Goal: Task Accomplishment & Management: Complete application form

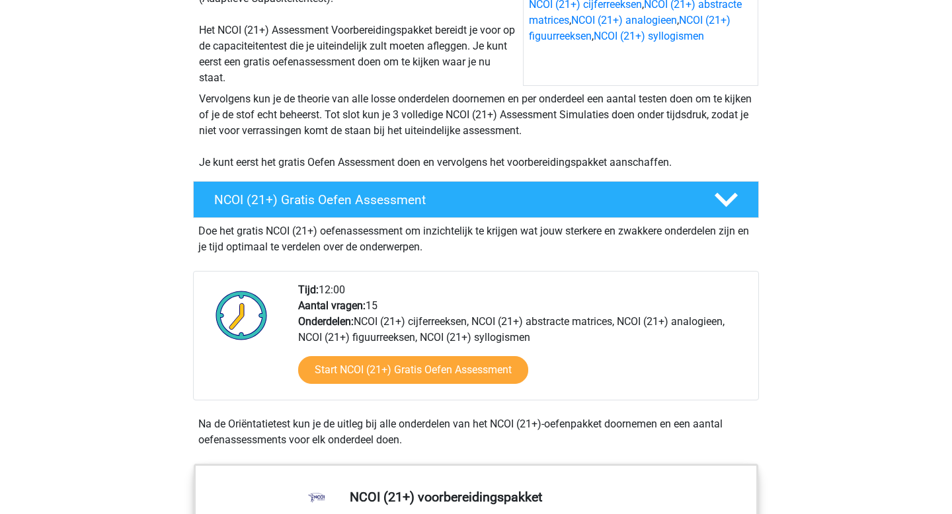
scroll to position [284, 0]
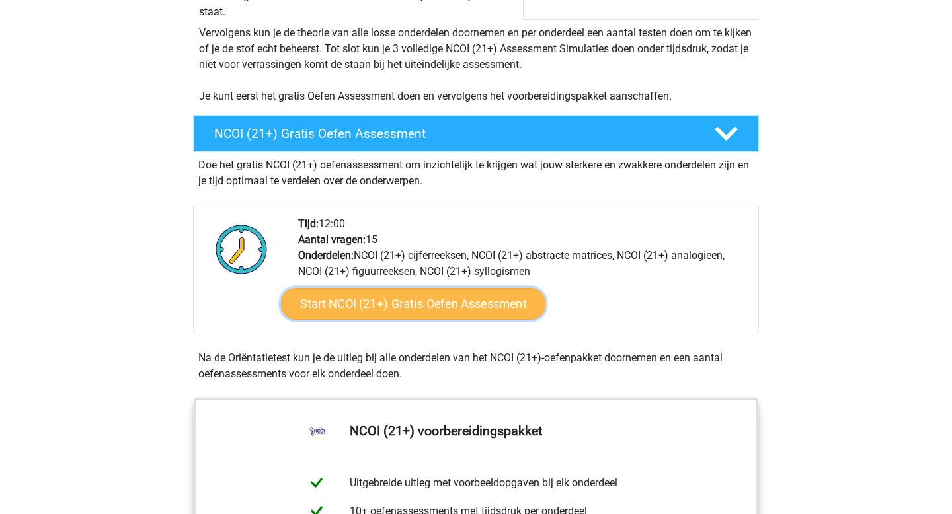
click at [413, 297] on link "Start NCOI (21+) Gratis Oefen Assessment" at bounding box center [413, 304] width 264 height 32
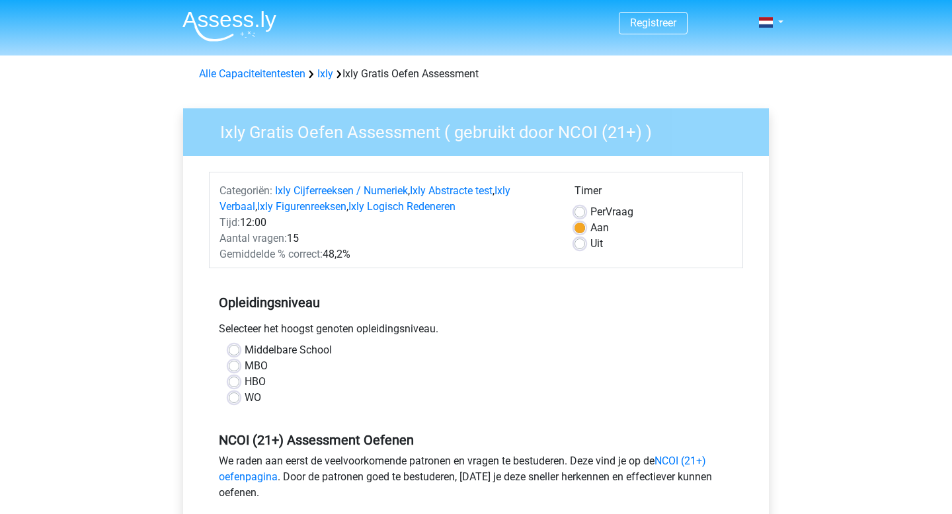
click at [245, 346] on label "Middelbare School" at bounding box center [288, 350] width 87 height 16
click at [235, 346] on input "Middelbare School" at bounding box center [234, 348] width 11 height 13
radio input "true"
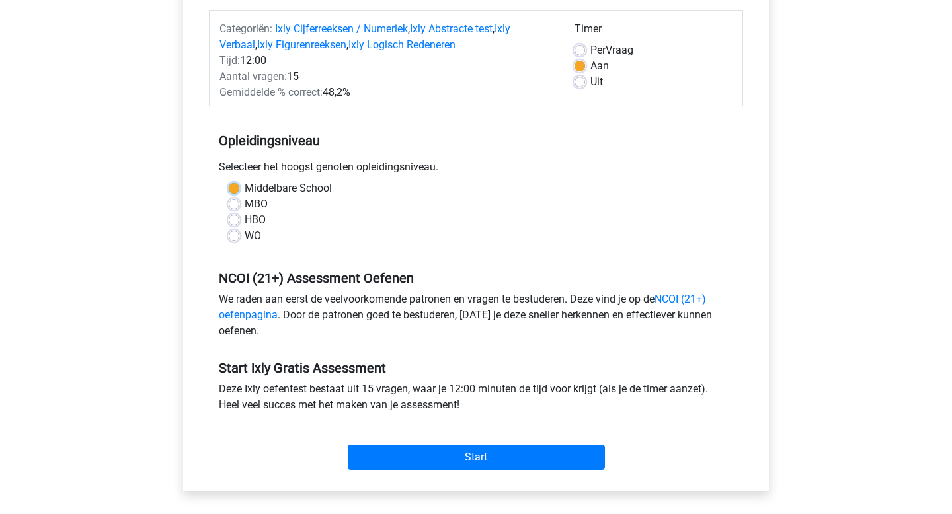
scroll to position [199, 0]
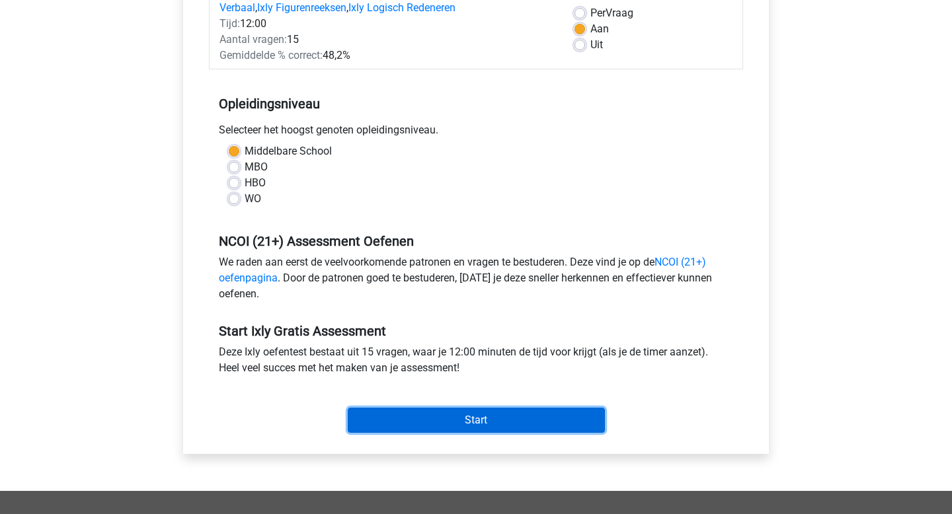
click at [465, 422] on input "Start" at bounding box center [476, 420] width 257 height 25
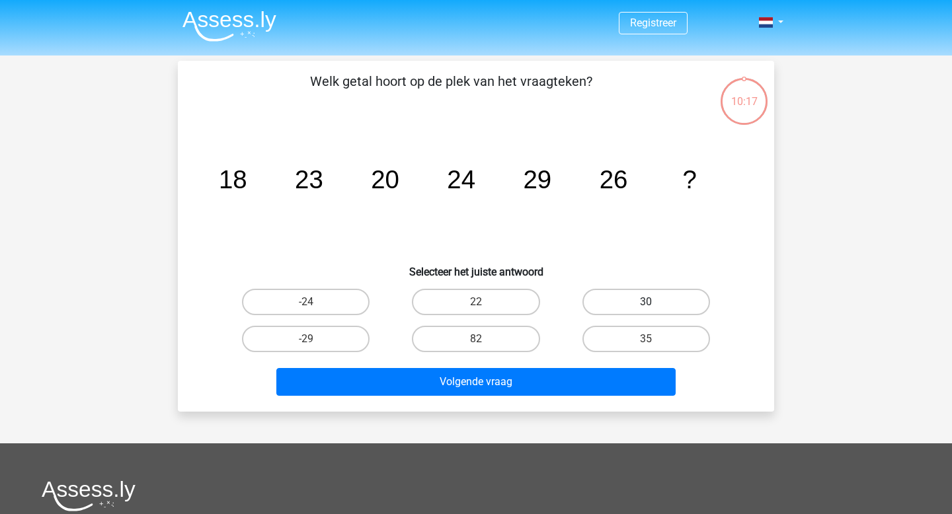
click at [613, 297] on label "30" at bounding box center [646, 302] width 128 height 26
click at [646, 302] on input "30" at bounding box center [650, 306] width 9 height 9
radio input "true"
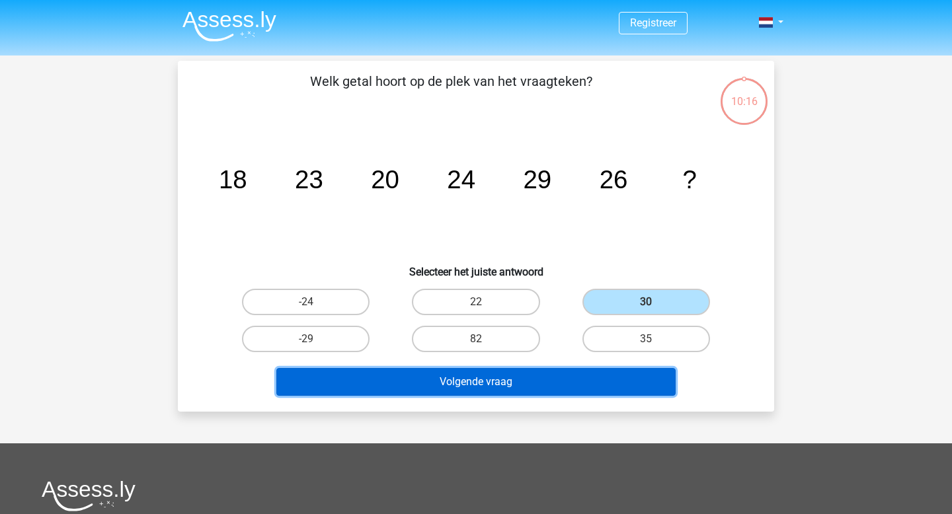
click at [516, 382] on button "Volgende vraag" at bounding box center [476, 382] width 400 height 28
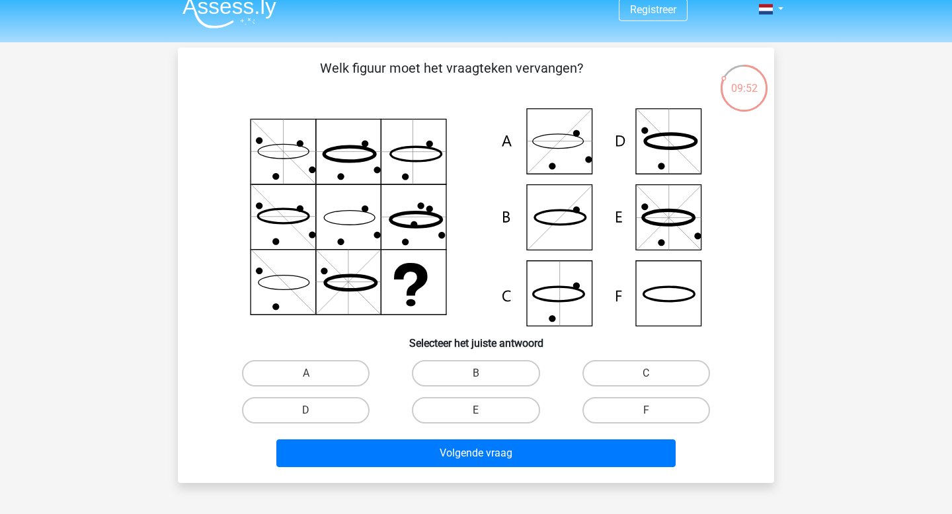
scroll to position [22, 0]
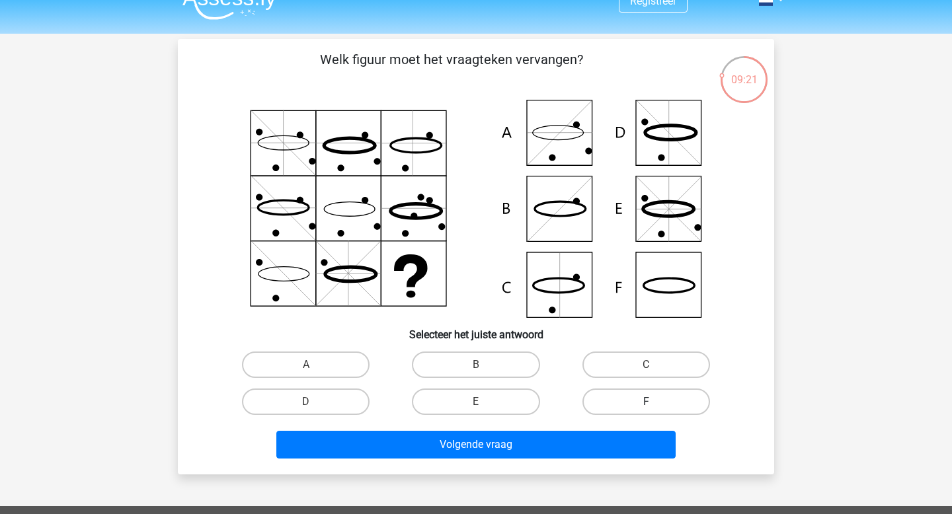
click at [647, 392] on label "F" at bounding box center [646, 402] width 128 height 26
click at [647, 402] on input "F" at bounding box center [650, 406] width 9 height 9
radio input "true"
click at [537, 459] on div "Volgende vraag" at bounding box center [476, 447] width 510 height 33
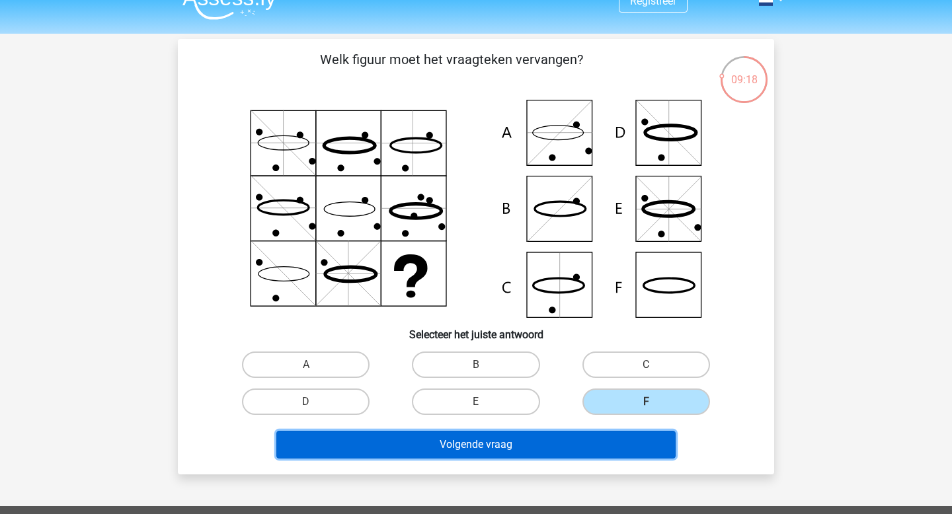
click at [490, 450] on button "Volgende vraag" at bounding box center [476, 445] width 400 height 28
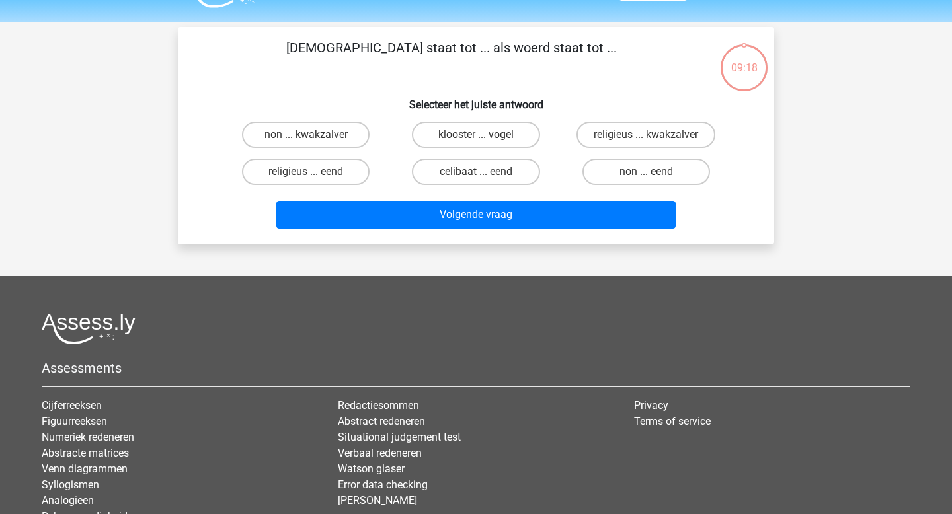
scroll to position [0, 0]
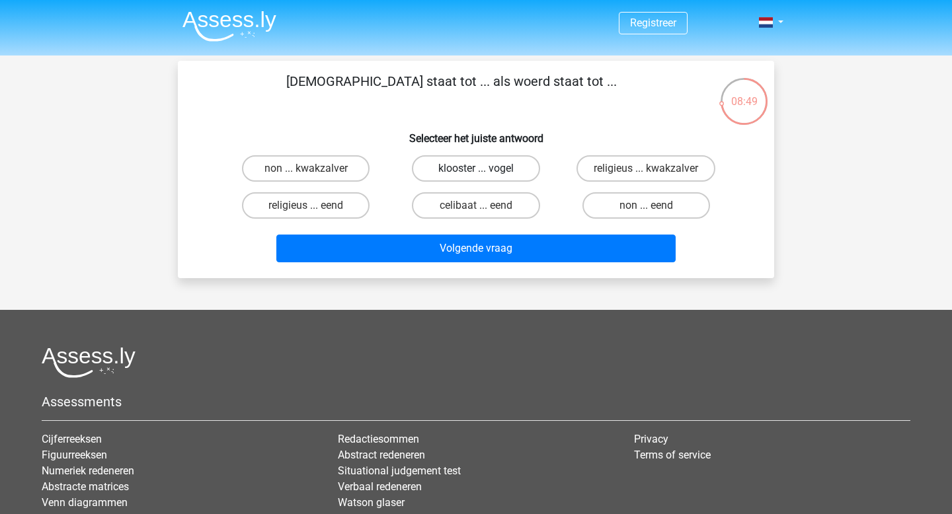
click at [516, 172] on label "klooster ... vogel" at bounding box center [476, 168] width 128 height 26
click at [485, 172] on input "klooster ... vogel" at bounding box center [480, 173] width 9 height 9
radio input "true"
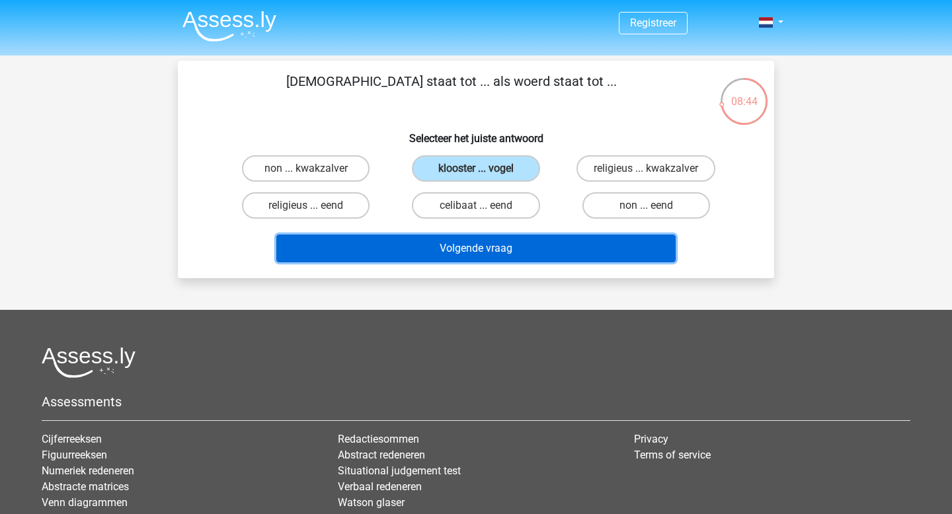
click at [542, 251] on button "Volgende vraag" at bounding box center [476, 249] width 400 height 28
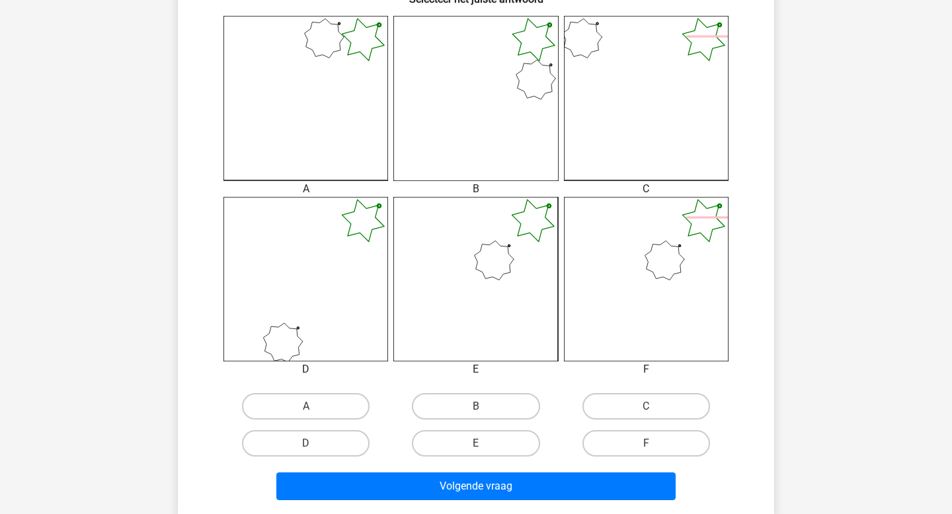
scroll to position [357, 0]
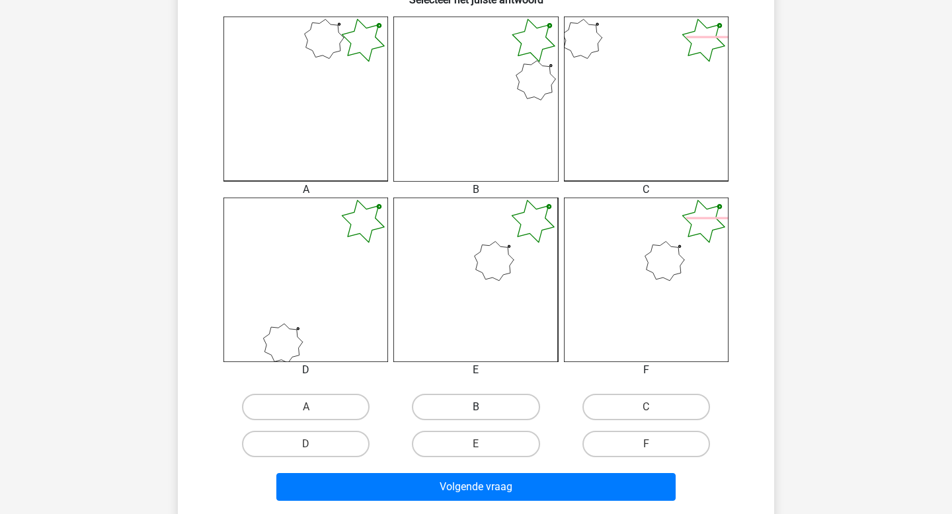
click at [512, 400] on label "B" at bounding box center [476, 407] width 128 height 26
click at [485, 407] on input "B" at bounding box center [480, 411] width 9 height 9
radio input "true"
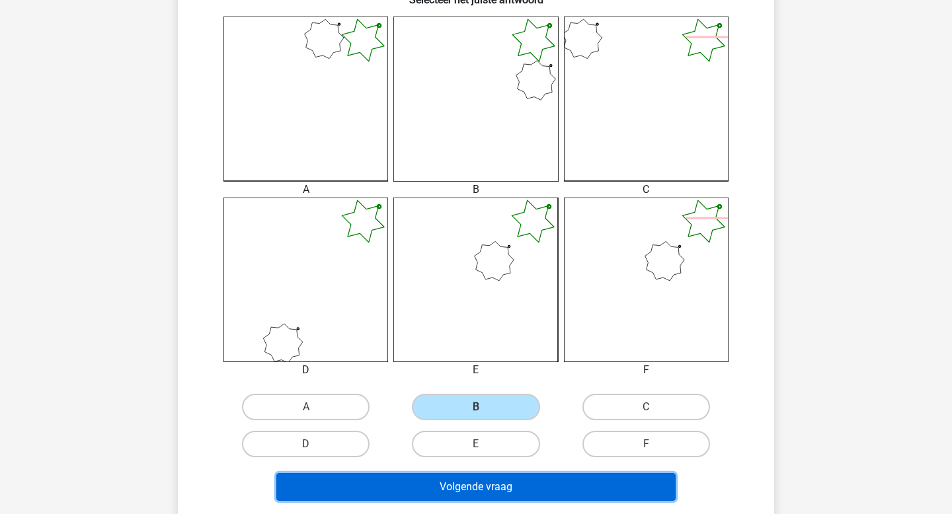
click at [505, 489] on button "Volgende vraag" at bounding box center [476, 487] width 400 height 28
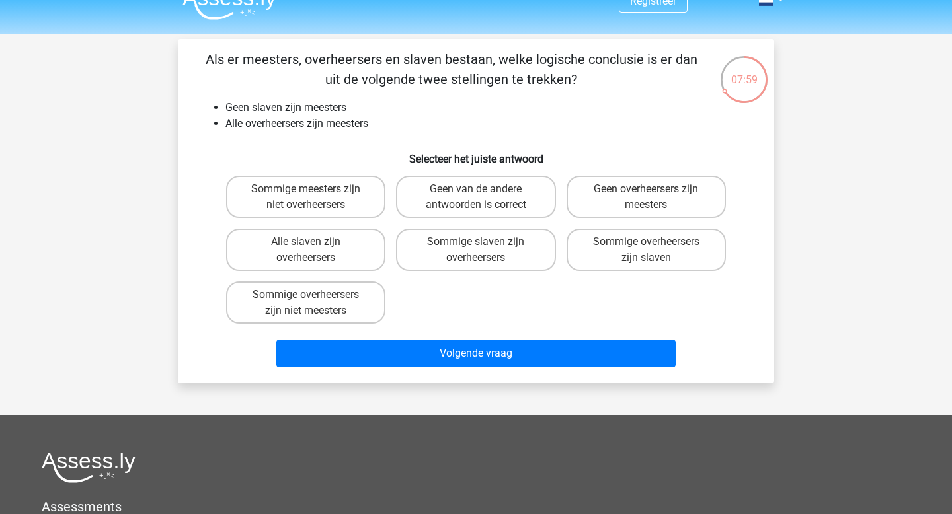
scroll to position [19, 0]
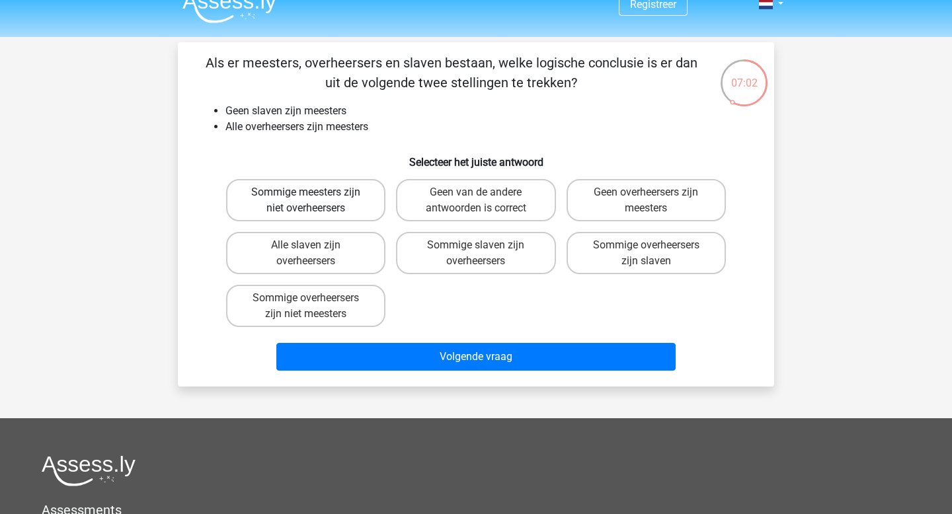
click at [342, 190] on label "Sommige meesters zijn niet overheersers" at bounding box center [305, 200] width 159 height 42
click at [315, 192] on input "Sommige meesters zijn niet overheersers" at bounding box center [310, 196] width 9 height 9
radio input "true"
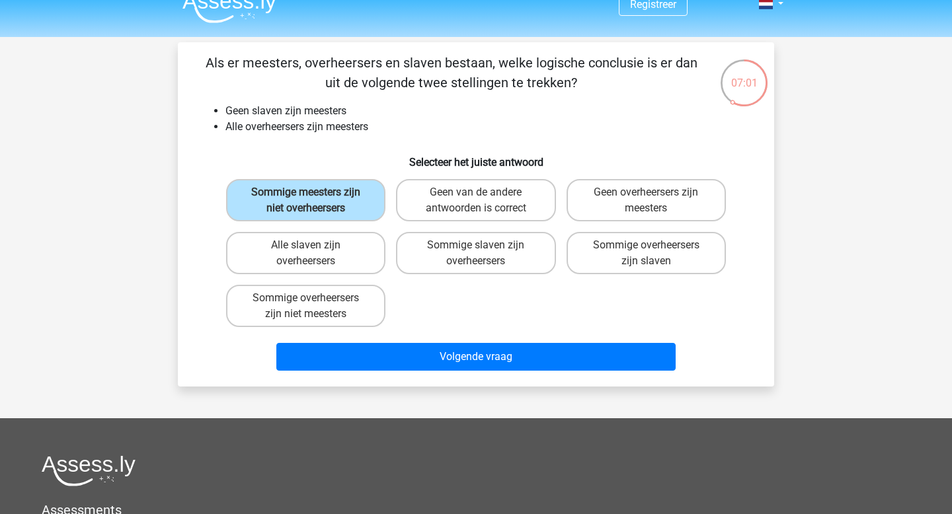
click at [434, 230] on div "Sommige slaven zijn overheersers" at bounding box center [476, 253] width 170 height 53
click at [446, 247] on label "Sommige slaven zijn overheersers" at bounding box center [475, 253] width 159 height 42
click at [476, 247] on input "Sommige slaven zijn overheersers" at bounding box center [480, 249] width 9 height 9
radio input "true"
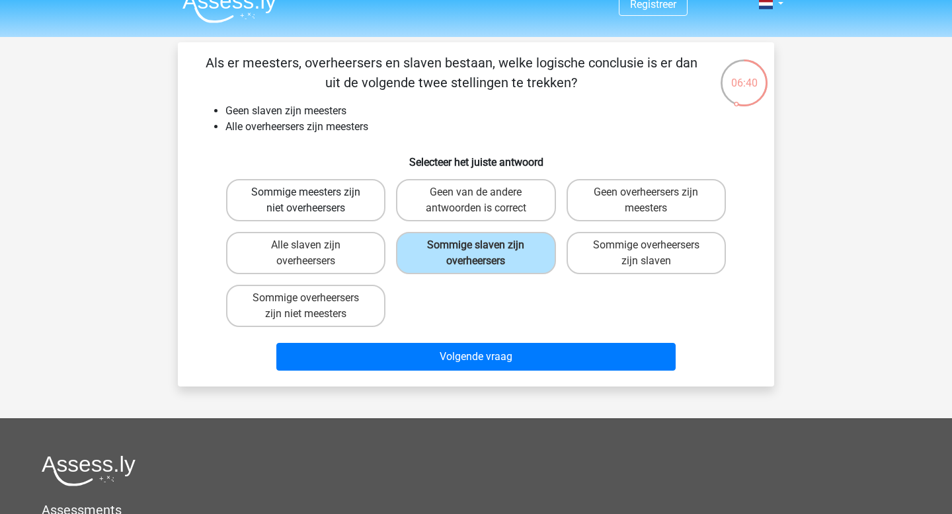
click at [285, 188] on label "Sommige meesters zijn niet overheersers" at bounding box center [305, 200] width 159 height 42
click at [306, 192] on input "Sommige meesters zijn niet overheersers" at bounding box center [310, 196] width 9 height 9
radio input "true"
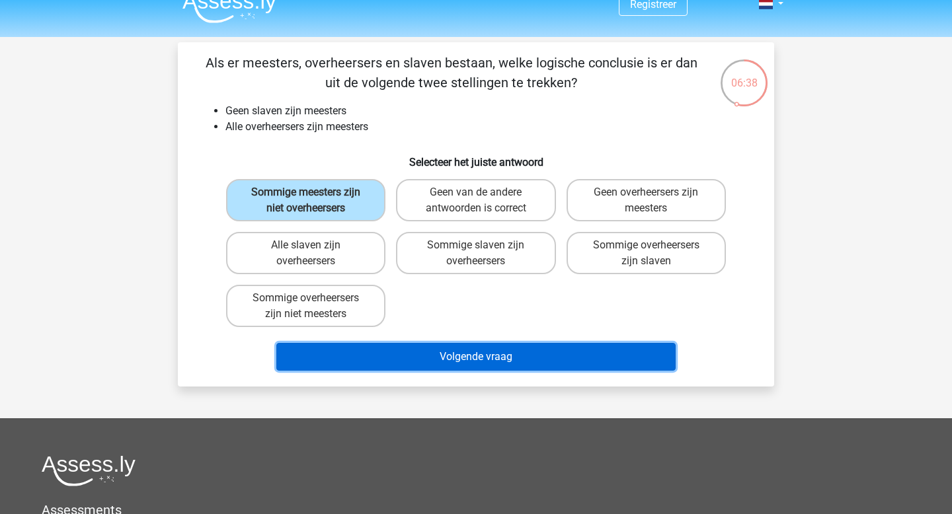
click at [522, 360] on button "Volgende vraag" at bounding box center [476, 357] width 400 height 28
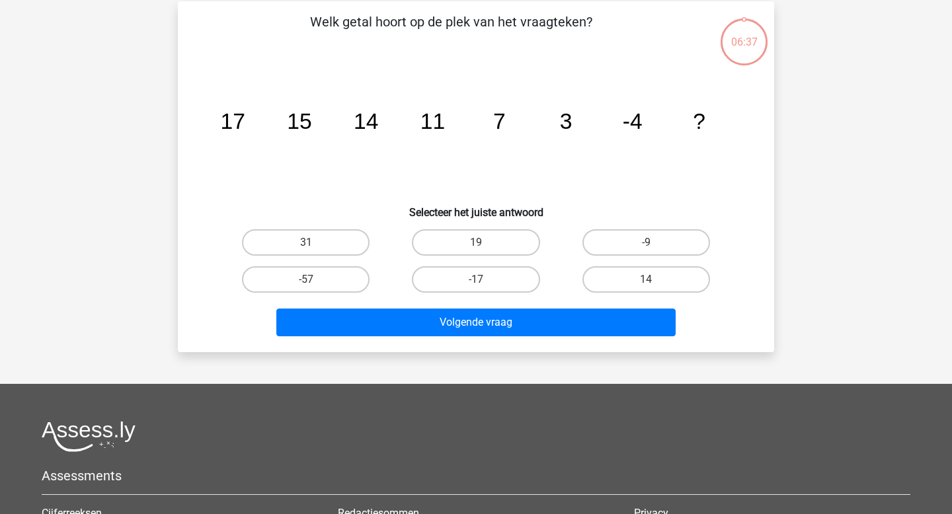
scroll to position [61, 0]
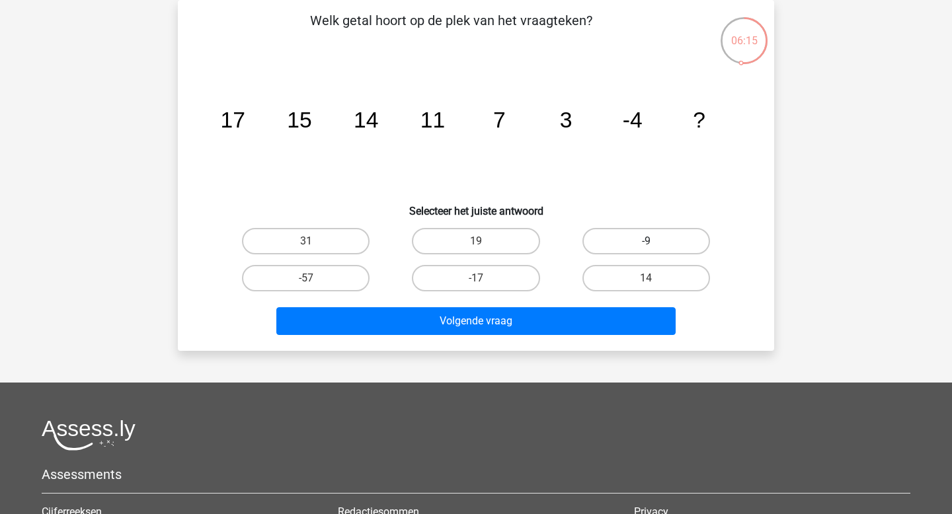
click at [616, 242] on label "-9" at bounding box center [646, 241] width 128 height 26
click at [646, 242] on input "-9" at bounding box center [650, 245] width 9 height 9
radio input "true"
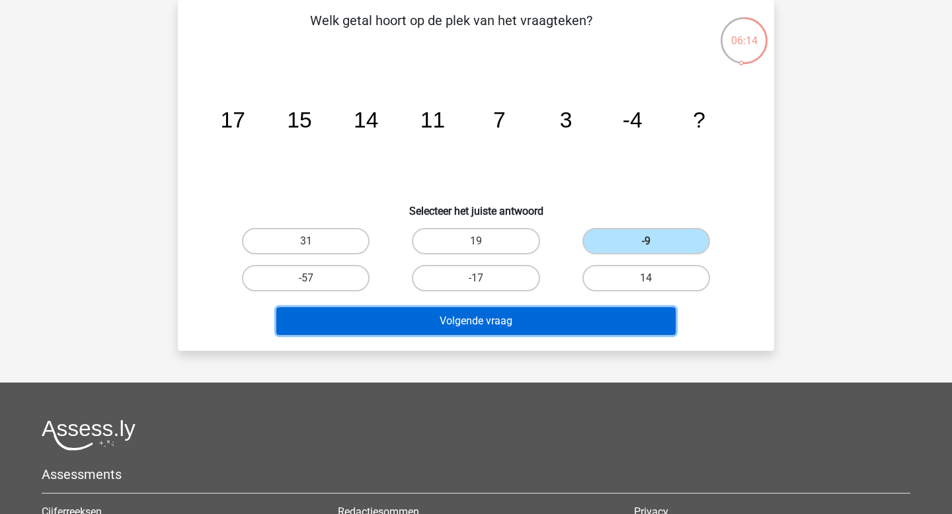
click at [532, 322] on button "Volgende vraag" at bounding box center [476, 321] width 400 height 28
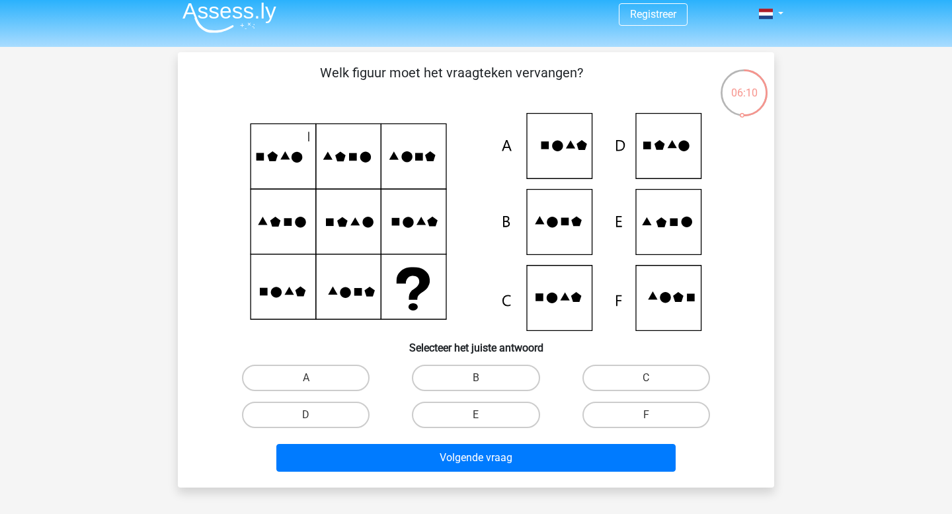
scroll to position [0, 0]
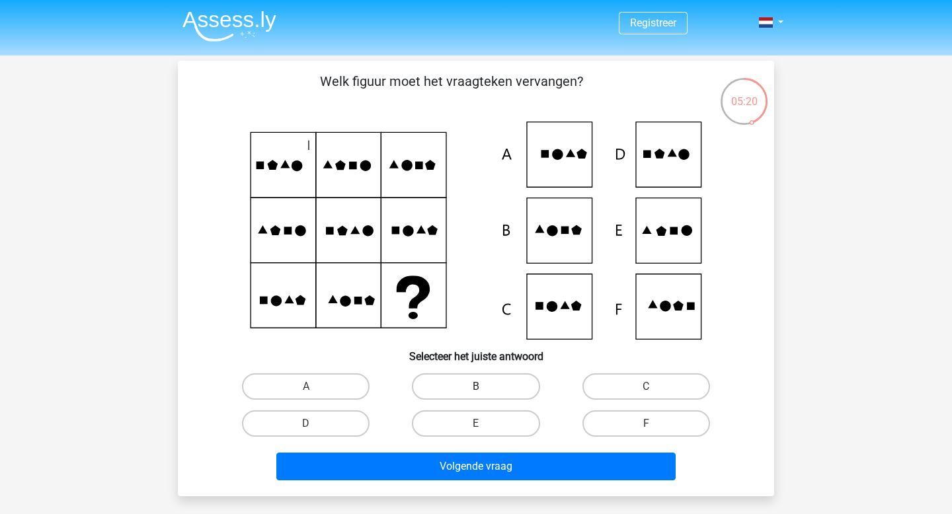
click at [493, 392] on label "B" at bounding box center [476, 387] width 128 height 26
click at [485, 392] on input "B" at bounding box center [480, 391] width 9 height 9
radio input "true"
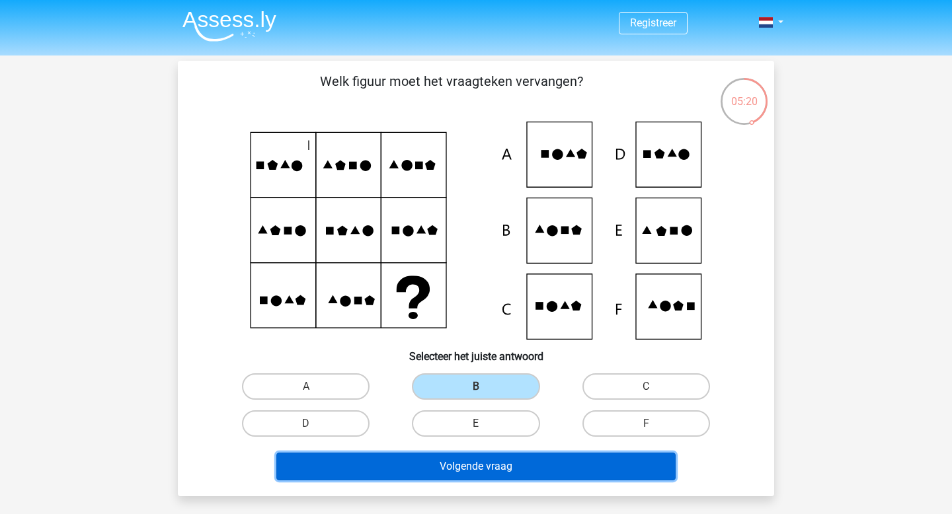
click at [497, 478] on button "Volgende vraag" at bounding box center [476, 467] width 400 height 28
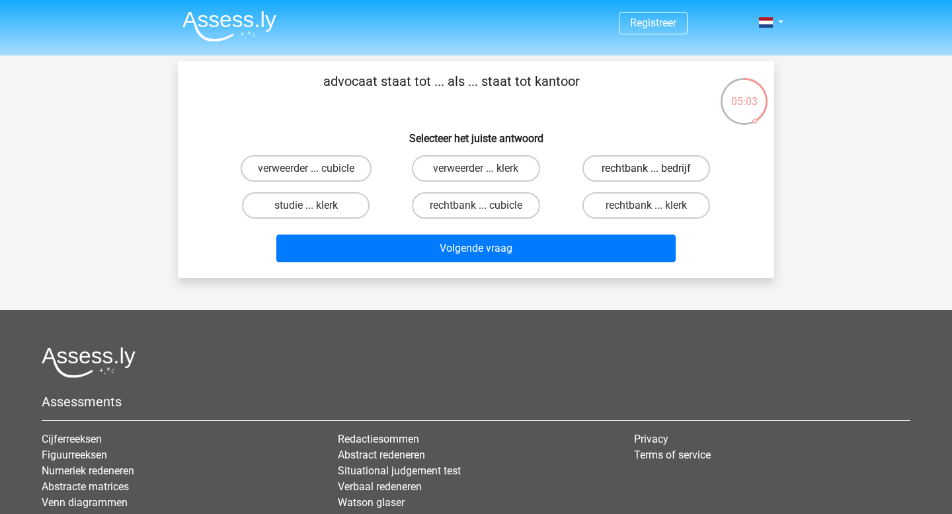
click at [636, 173] on label "rechtbank ... bedrijf" at bounding box center [646, 168] width 128 height 26
click at [646, 173] on input "rechtbank ... bedrijf" at bounding box center [650, 173] width 9 height 9
radio input "true"
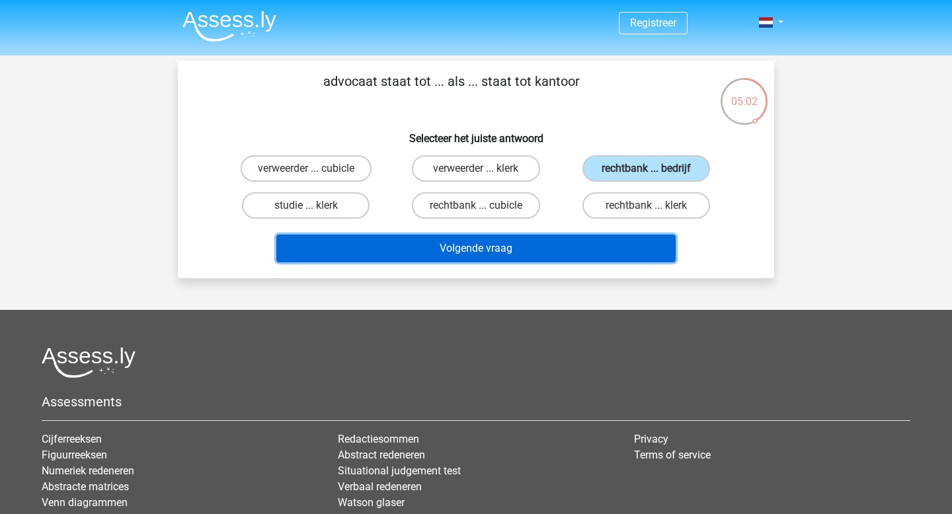
click at [558, 247] on button "Volgende vraag" at bounding box center [476, 249] width 400 height 28
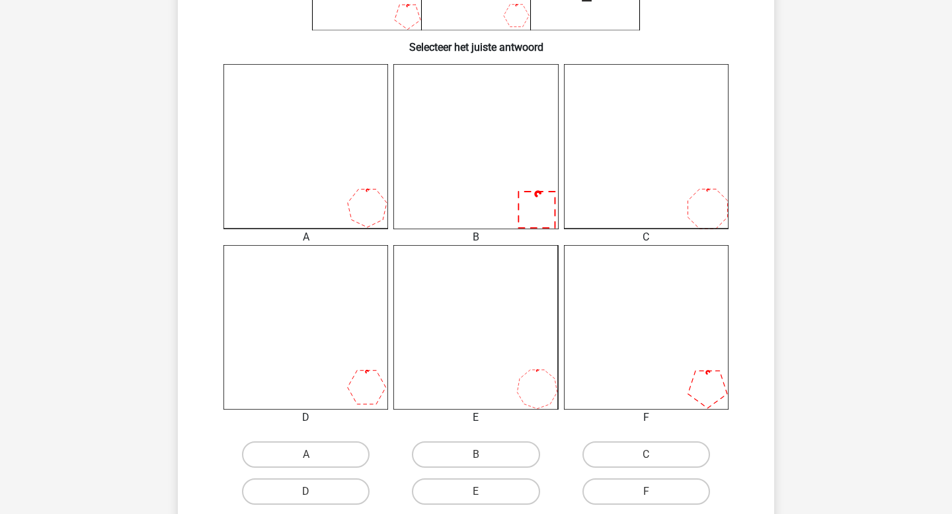
scroll to position [330, 0]
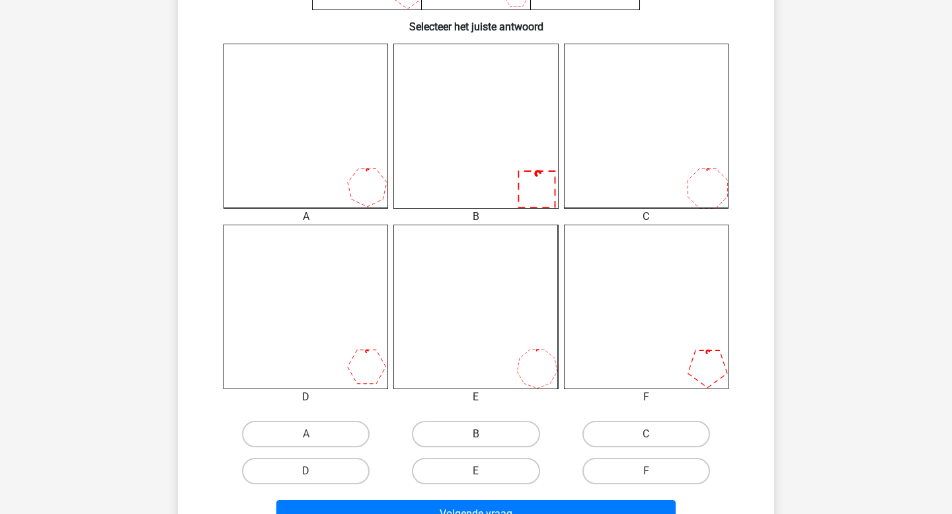
click at [528, 430] on label "B" at bounding box center [476, 434] width 128 height 26
click at [485, 434] on input "B" at bounding box center [480, 438] width 9 height 9
radio input "true"
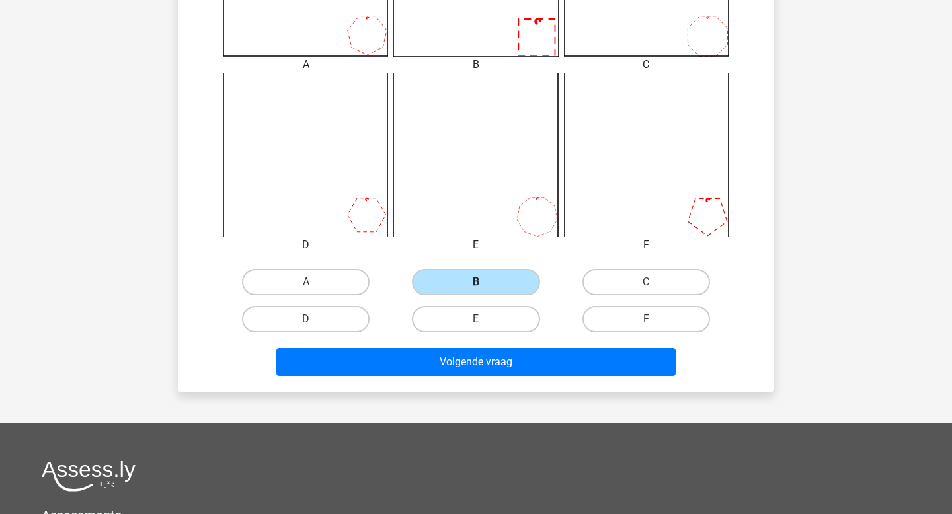
scroll to position [495, 0]
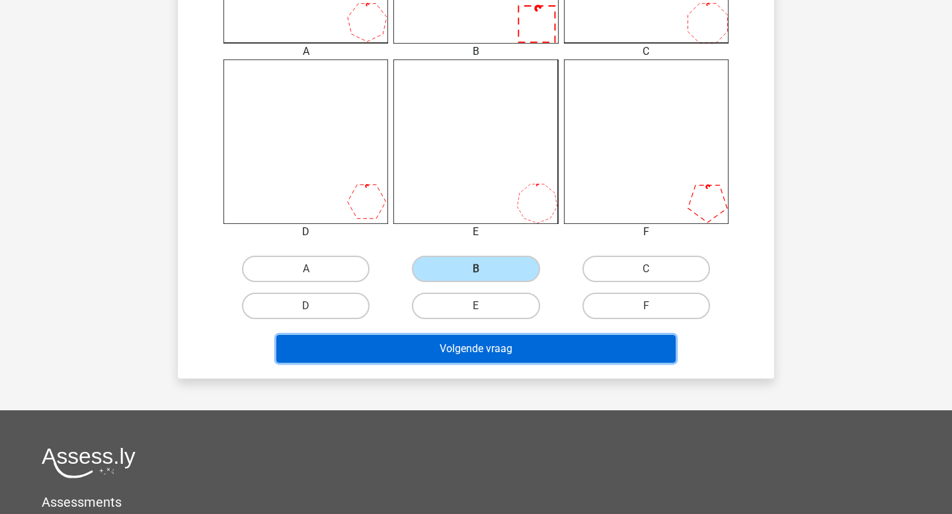
click at [528, 350] on button "Volgende vraag" at bounding box center [476, 349] width 400 height 28
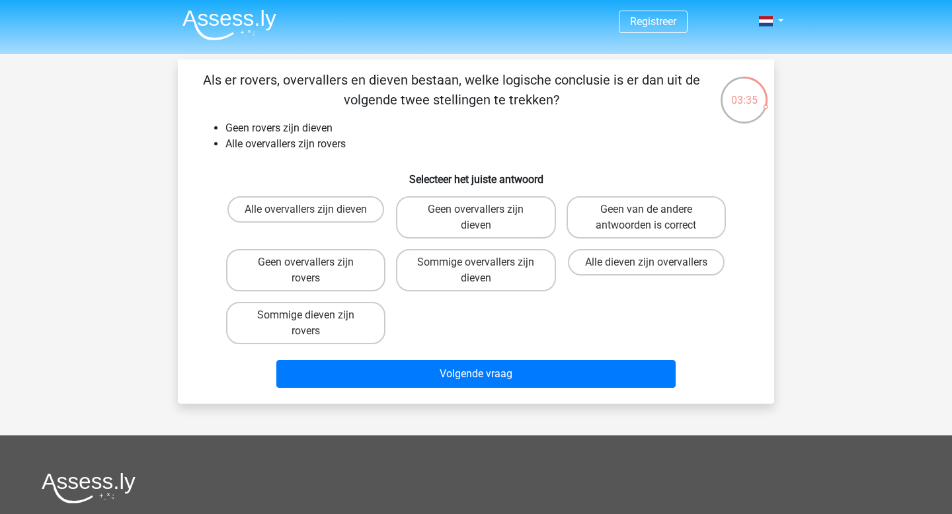
scroll to position [0, 0]
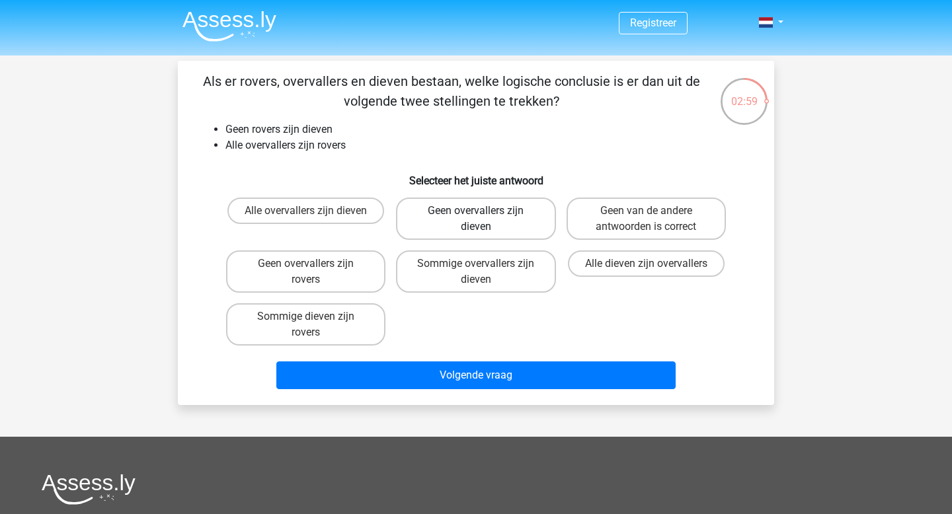
click at [514, 221] on label "Geen overvallers zijn dieven" at bounding box center [475, 219] width 159 height 42
click at [485, 219] on input "Geen overvallers zijn dieven" at bounding box center [480, 215] width 9 height 9
radio input "true"
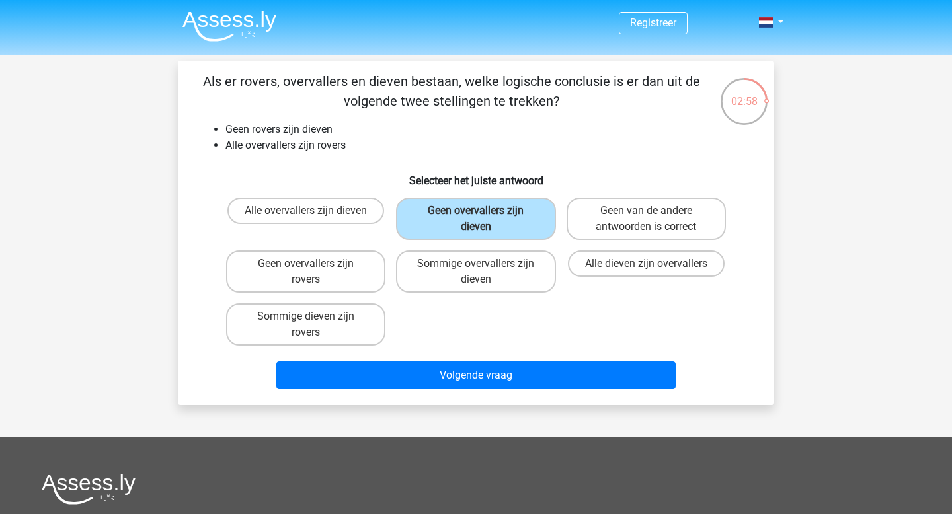
click at [522, 353] on div "Volgende vraag" at bounding box center [476, 373] width 554 height 44
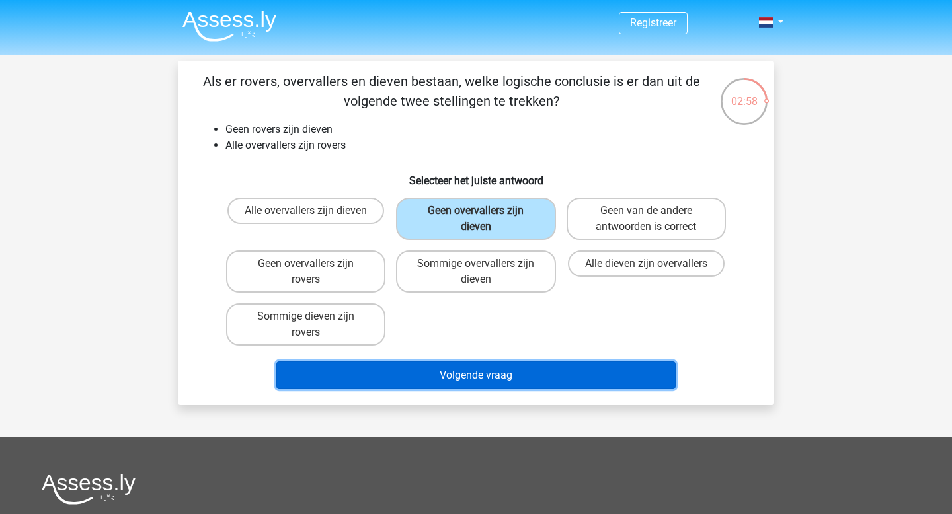
click at [518, 372] on button "Volgende vraag" at bounding box center [476, 376] width 400 height 28
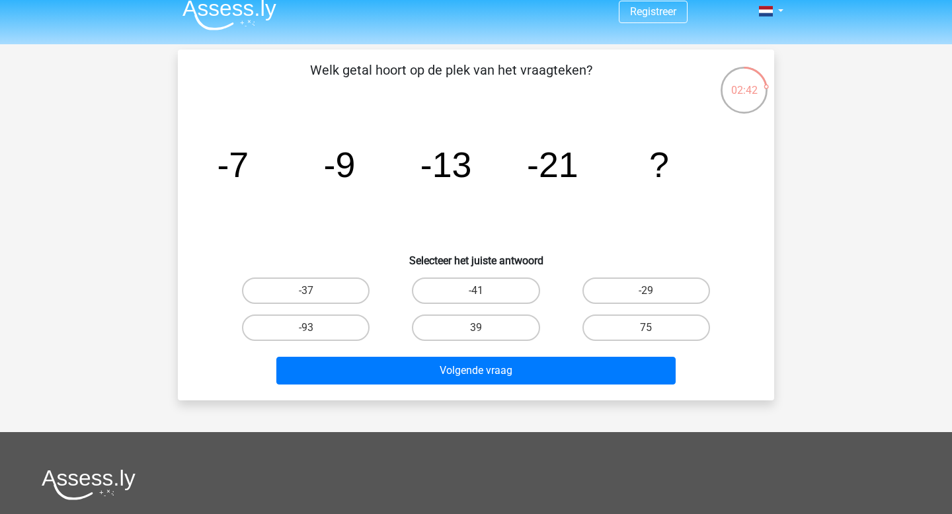
scroll to position [5, 0]
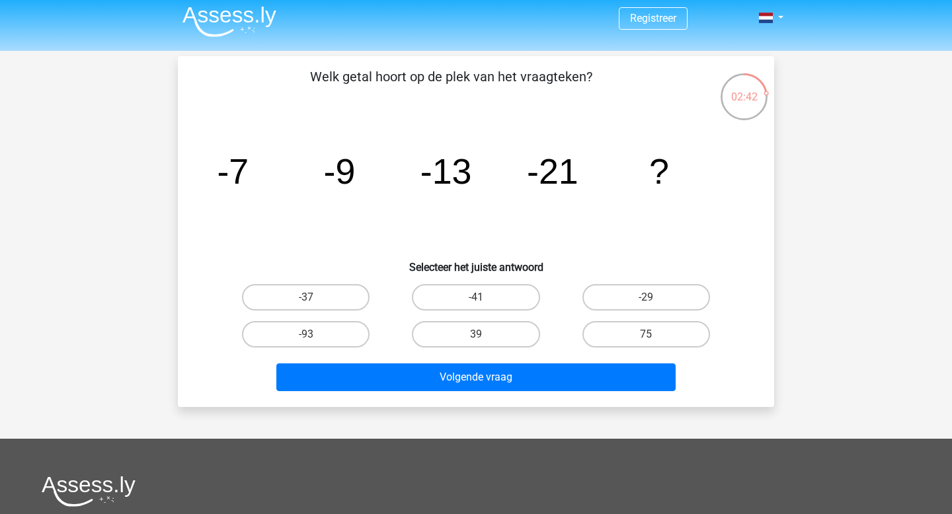
click at [645, 164] on icon "image/svg+xml -7 -9 -13 -21 ?" at bounding box center [476, 184] width 533 height 134
click at [680, 149] on icon "image/svg+xml -7 -9 -13 -21 ?" at bounding box center [476, 184] width 533 height 134
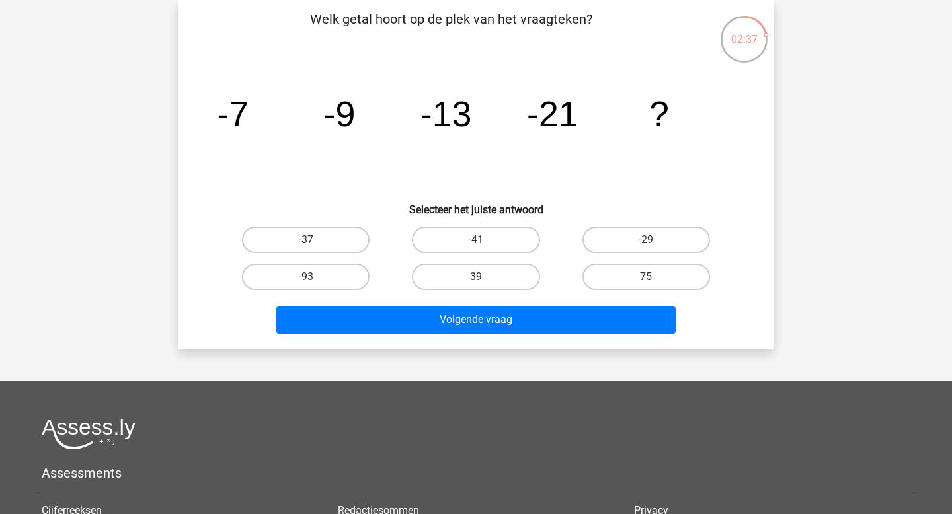
scroll to position [49, 0]
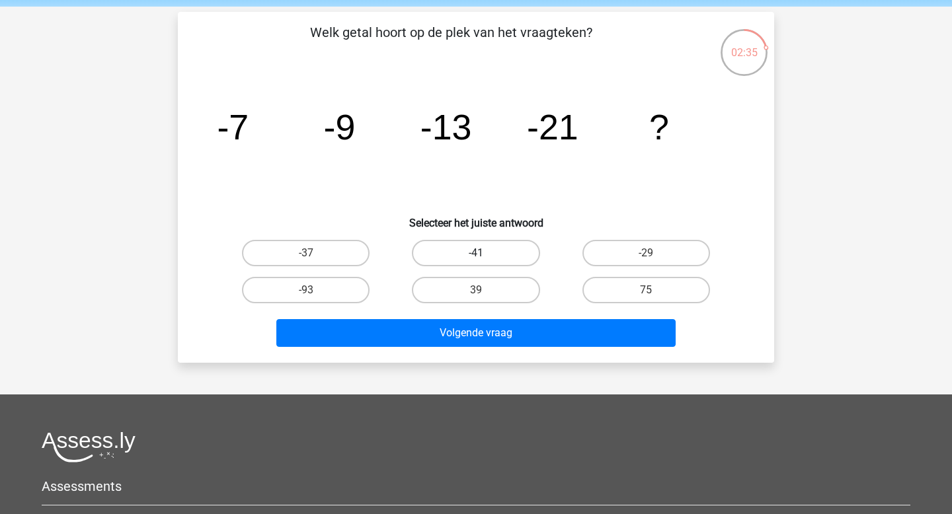
click at [493, 241] on label "-41" at bounding box center [476, 253] width 128 height 26
click at [485, 253] on input "-41" at bounding box center [480, 257] width 9 height 9
radio input "true"
click at [481, 307] on div "39" at bounding box center [476, 290] width 170 height 37
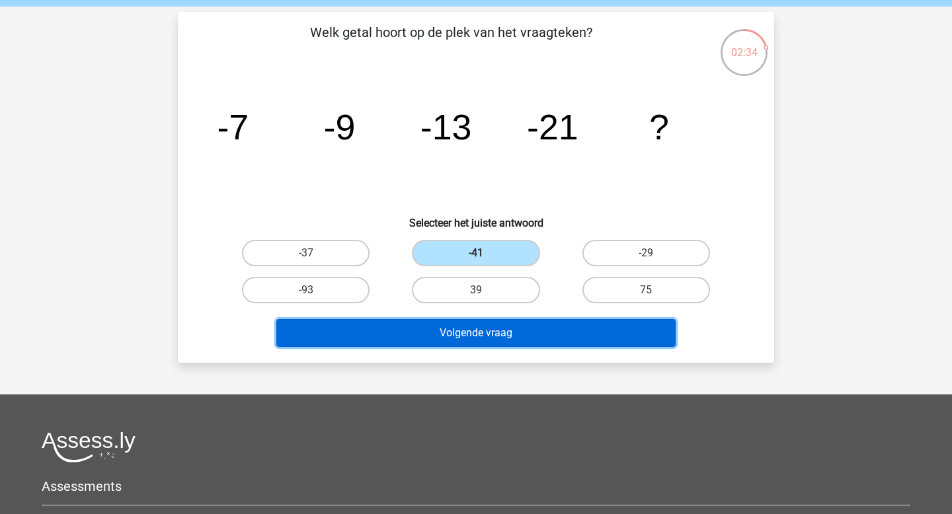
click at [477, 321] on button "Volgende vraag" at bounding box center [476, 333] width 400 height 28
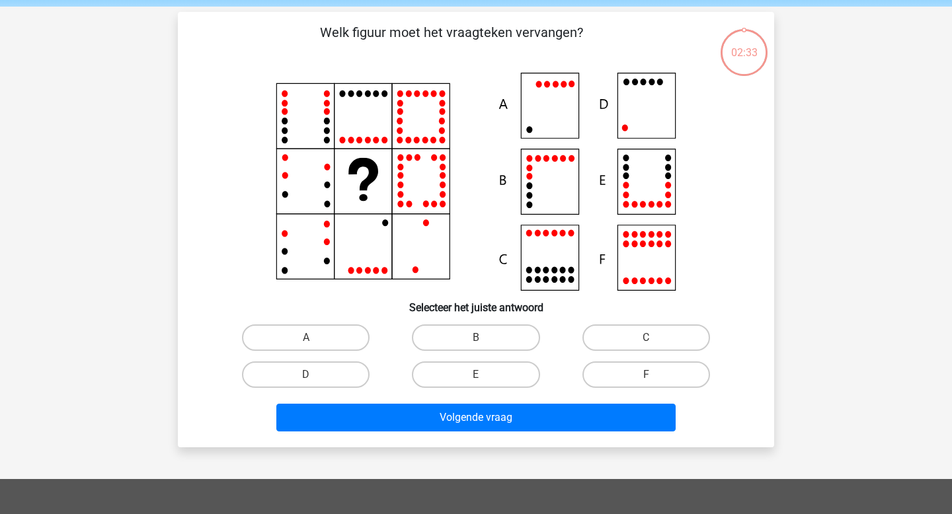
scroll to position [61, 0]
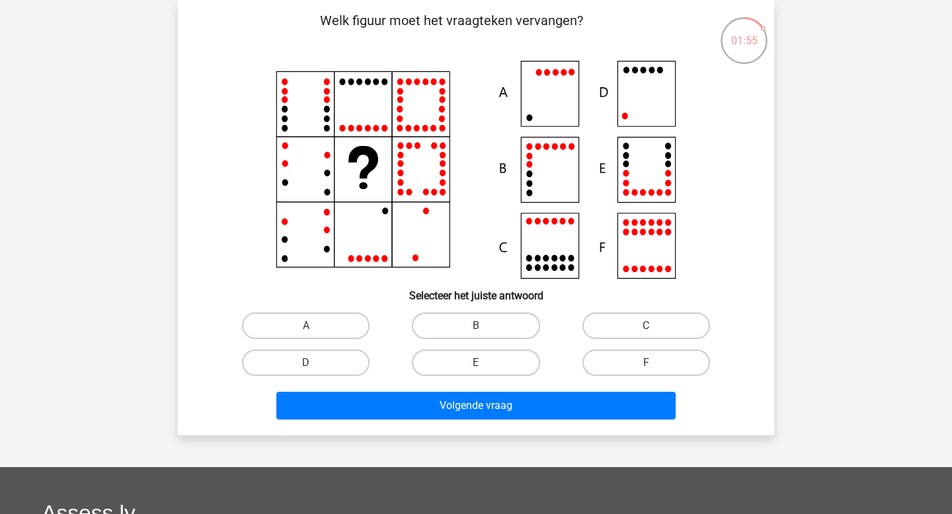
click at [623, 171] on icon at bounding box center [476, 170] width 533 height 218
click at [456, 368] on label "E" at bounding box center [476, 363] width 128 height 26
click at [476, 368] on input "E" at bounding box center [480, 367] width 9 height 9
radio input "true"
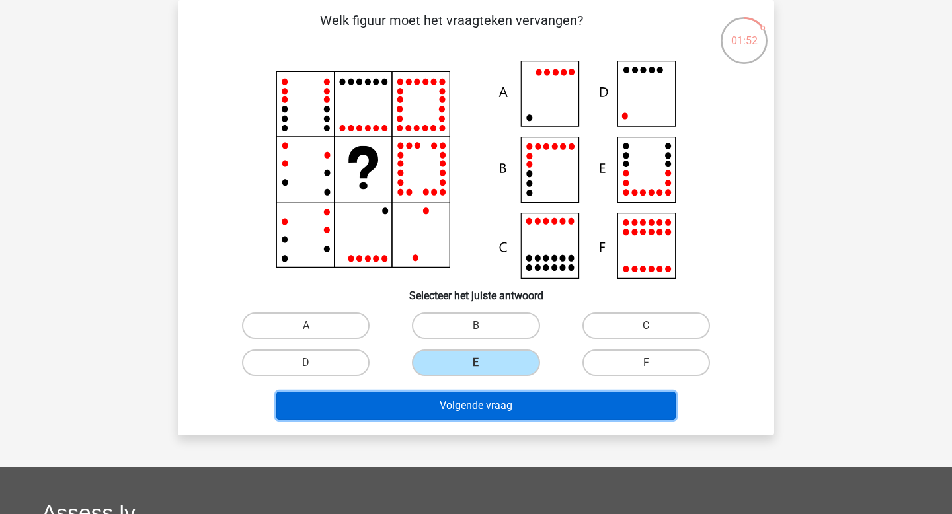
click at [478, 401] on button "Volgende vraag" at bounding box center [476, 406] width 400 height 28
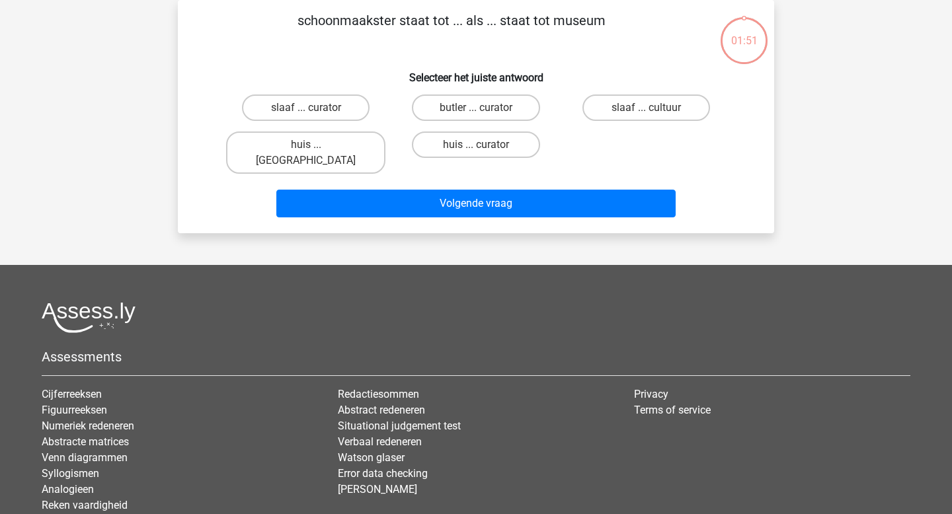
scroll to position [0, 0]
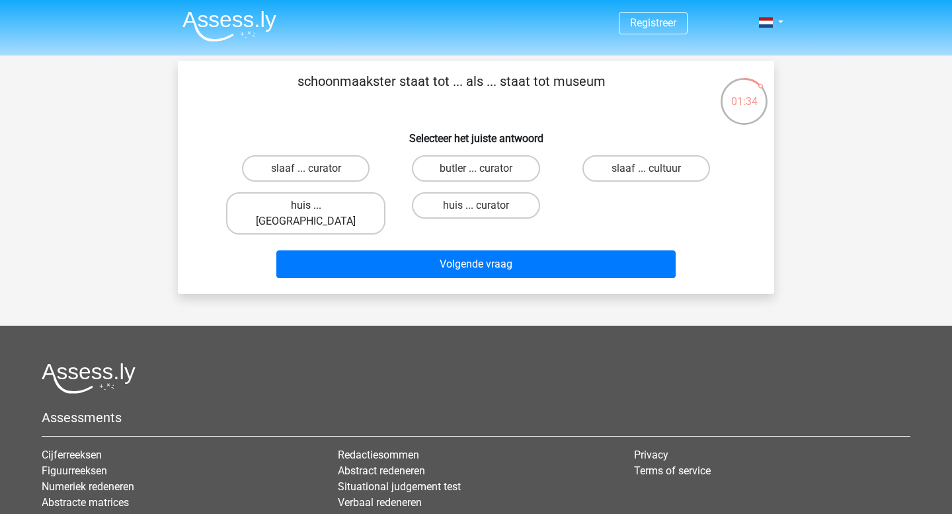
click at [352, 206] on label "huis ... louvre" at bounding box center [305, 213] width 159 height 42
click at [315, 206] on input "huis ... louvre" at bounding box center [310, 210] width 9 height 9
radio input "true"
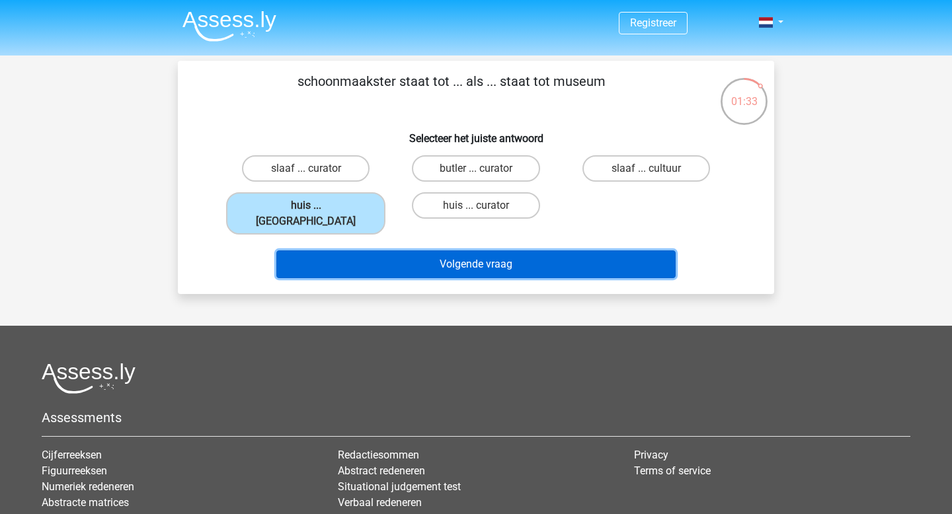
click at [403, 251] on button "Volgende vraag" at bounding box center [476, 265] width 400 height 28
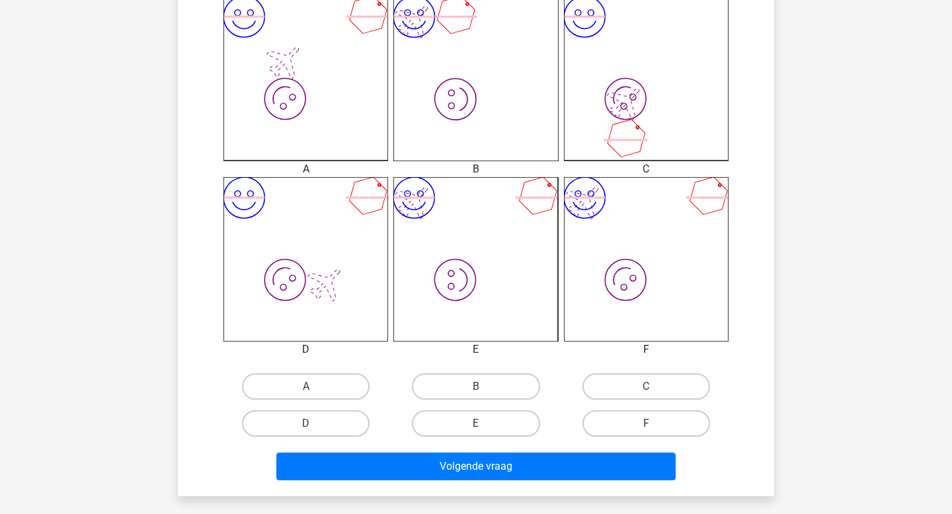
scroll to position [441, 0]
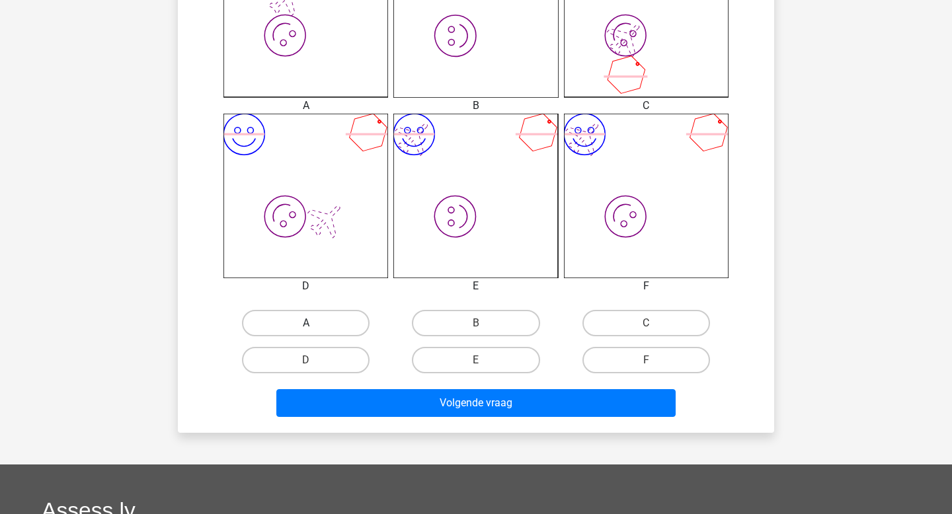
click at [268, 319] on label "A" at bounding box center [306, 323] width 128 height 26
click at [306, 323] on input "A" at bounding box center [310, 327] width 9 height 9
radio input "true"
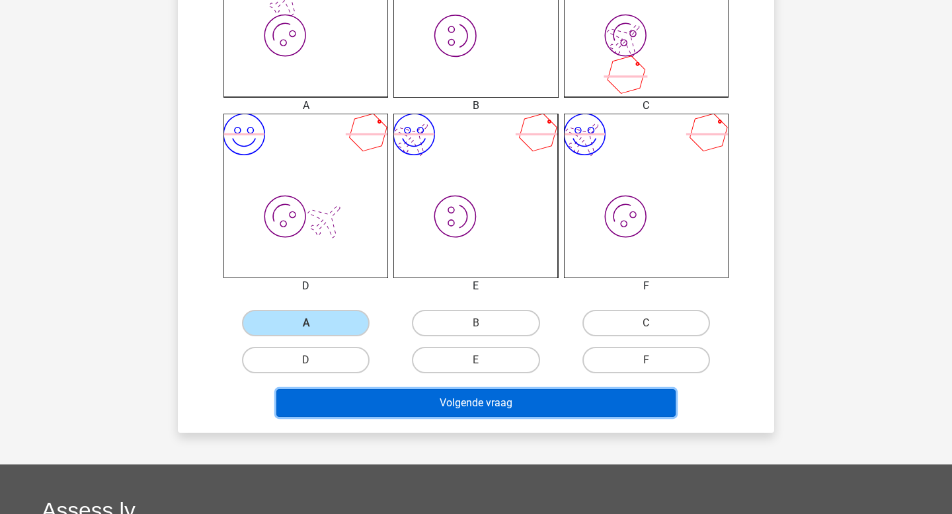
click at [472, 403] on button "Volgende vraag" at bounding box center [476, 403] width 400 height 28
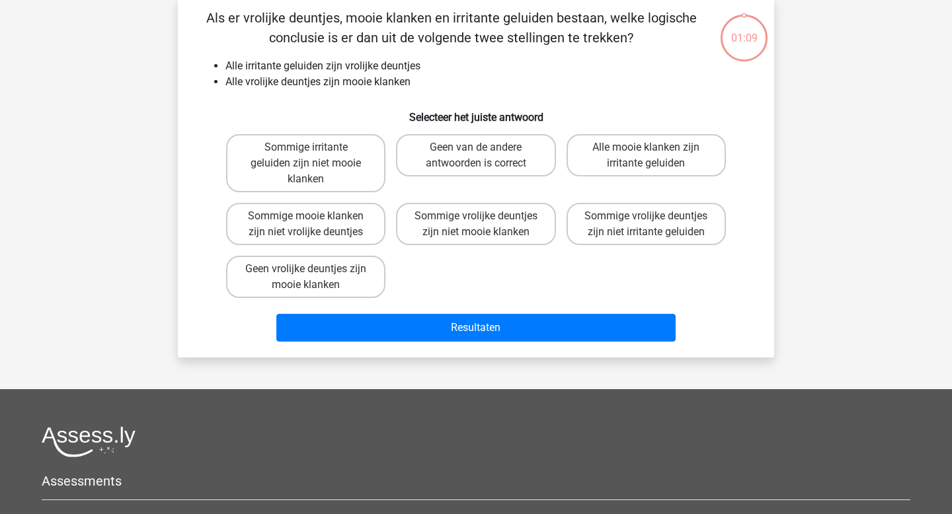
scroll to position [61, 0]
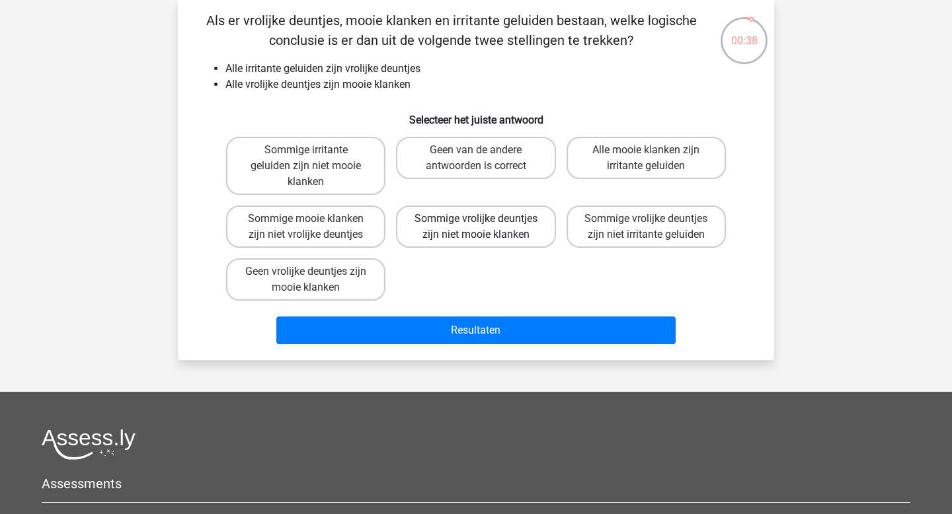
click at [467, 225] on label "Sommige vrolijke deuntjes zijn niet mooie klanken" at bounding box center [475, 227] width 159 height 42
click at [476, 225] on input "Sommige vrolijke deuntjes zijn niet mooie klanken" at bounding box center [480, 223] width 9 height 9
radio input "true"
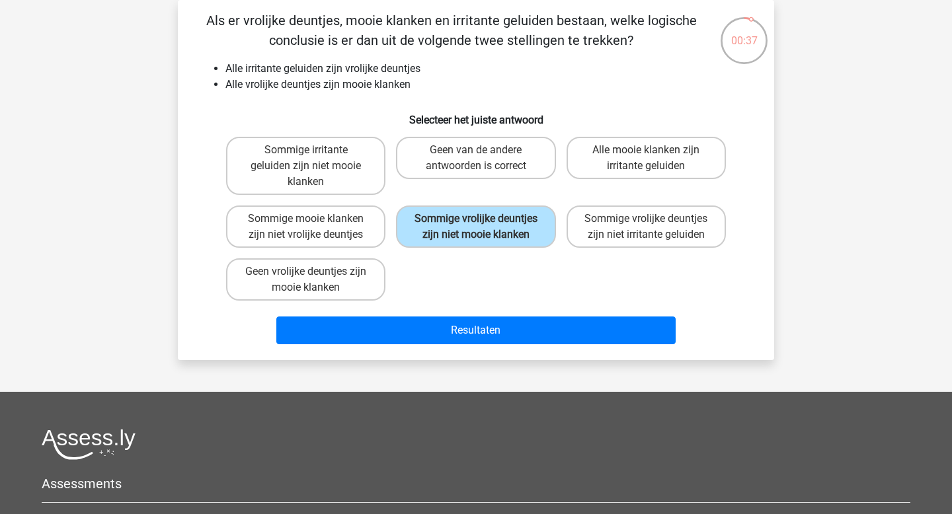
click at [498, 314] on div "Resultaten" at bounding box center [476, 328] width 554 height 44
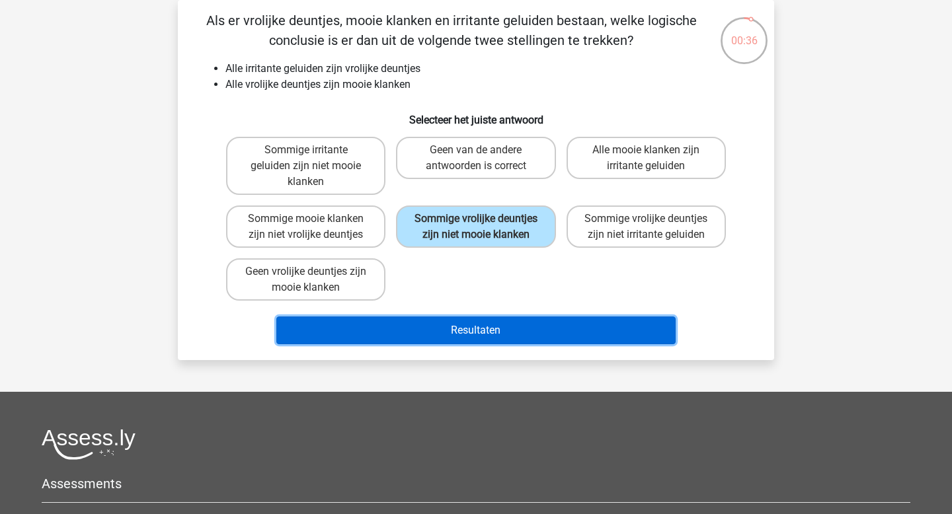
click at [501, 325] on button "Resultaten" at bounding box center [476, 331] width 400 height 28
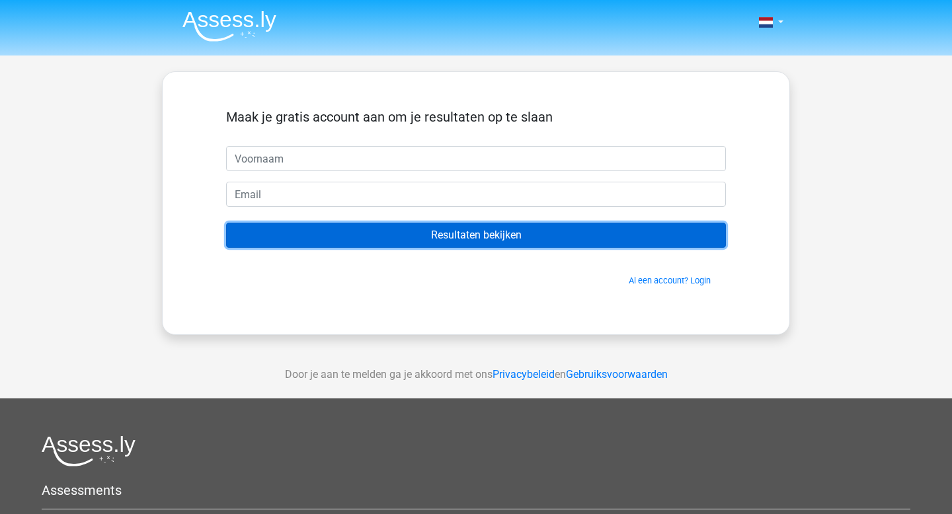
click at [495, 240] on input "Resultaten bekijken" at bounding box center [476, 235] width 500 height 25
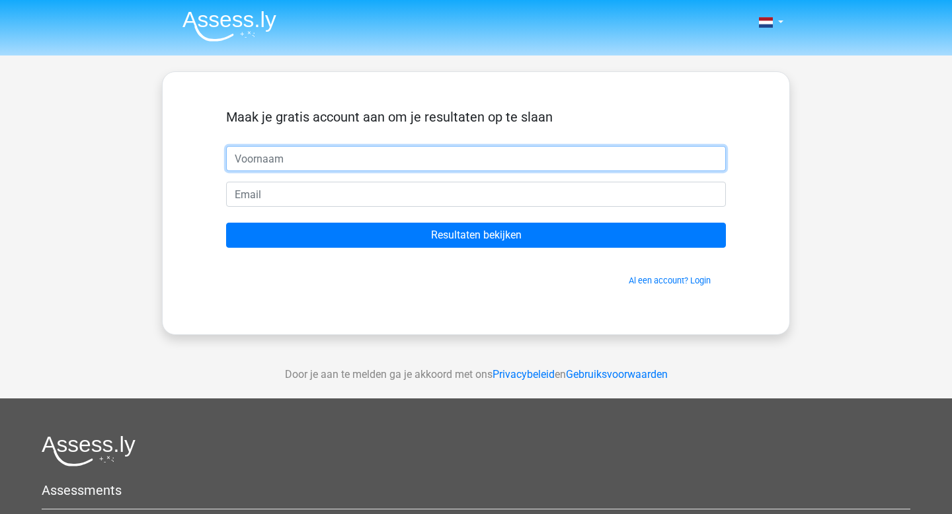
click at [430, 161] on input "text" at bounding box center [476, 158] width 500 height 25
type input "[PERSON_NAME]"
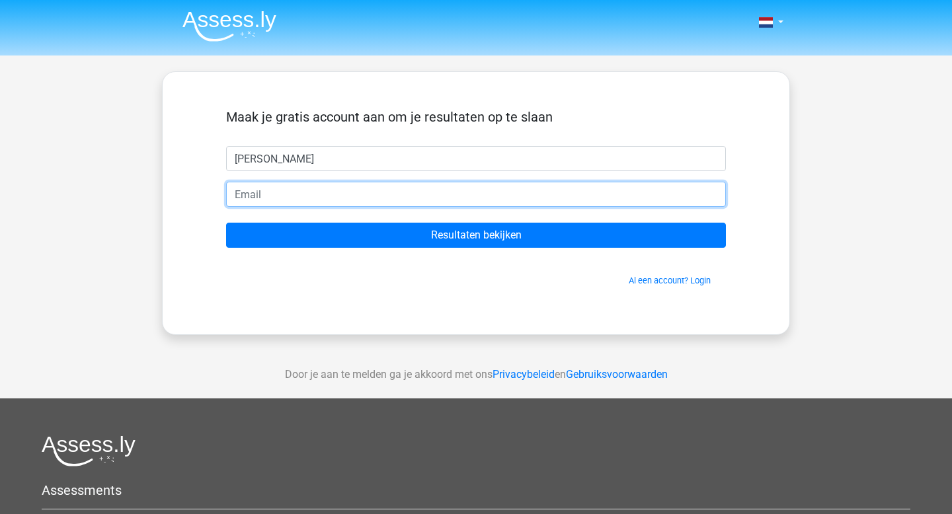
click at [379, 202] on input "email" at bounding box center [476, 194] width 500 height 25
type input "[EMAIL_ADDRESS][DOMAIN_NAME]"
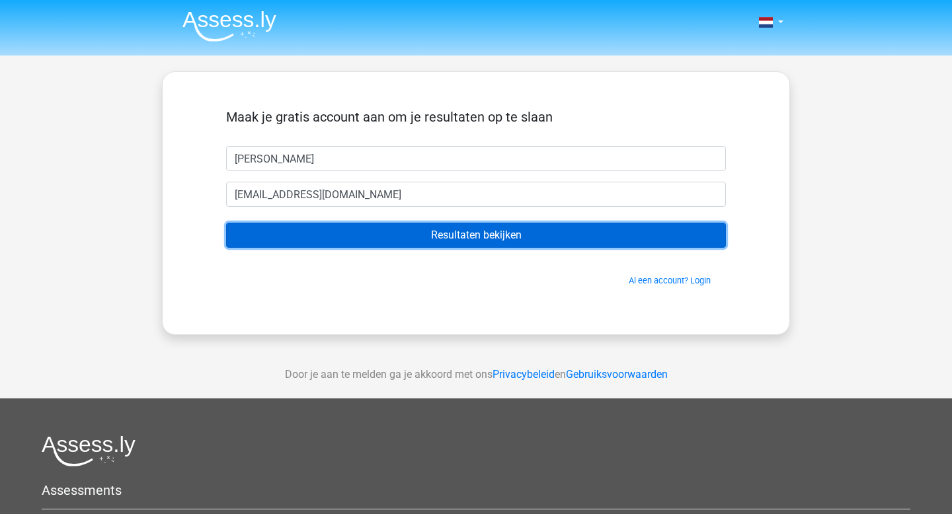
click at [379, 229] on input "Resultaten bekijken" at bounding box center [476, 235] width 500 height 25
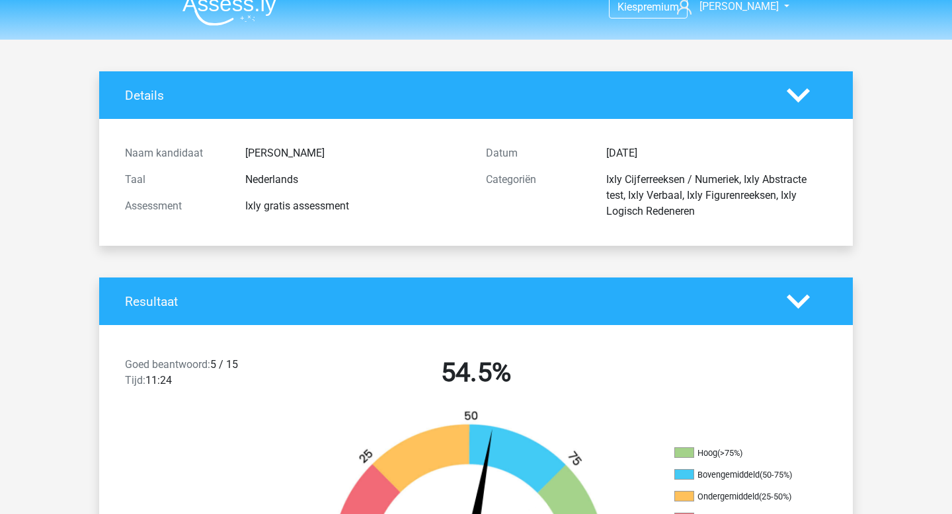
scroll to position [15, 0]
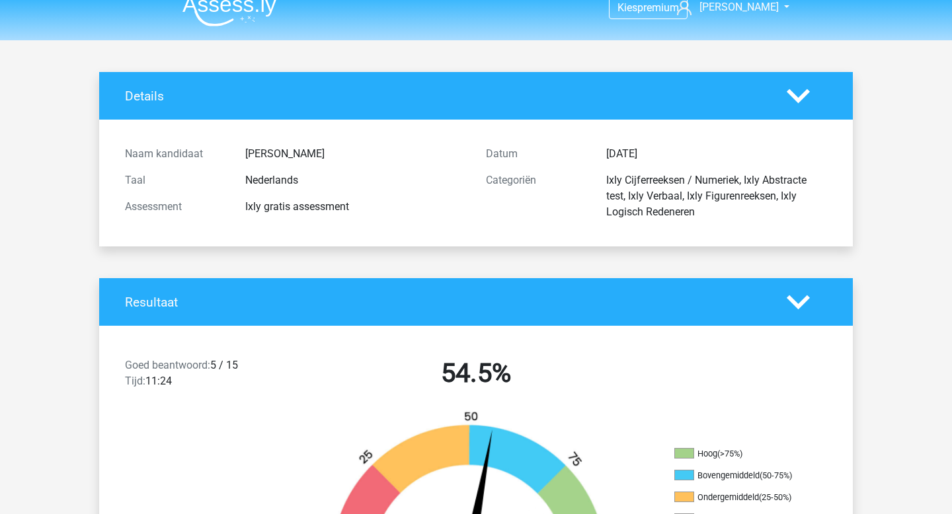
click at [233, 364] on div "Goed beantwoord: 5 / 15 Tijd: 11:24" at bounding box center [205, 376] width 180 height 37
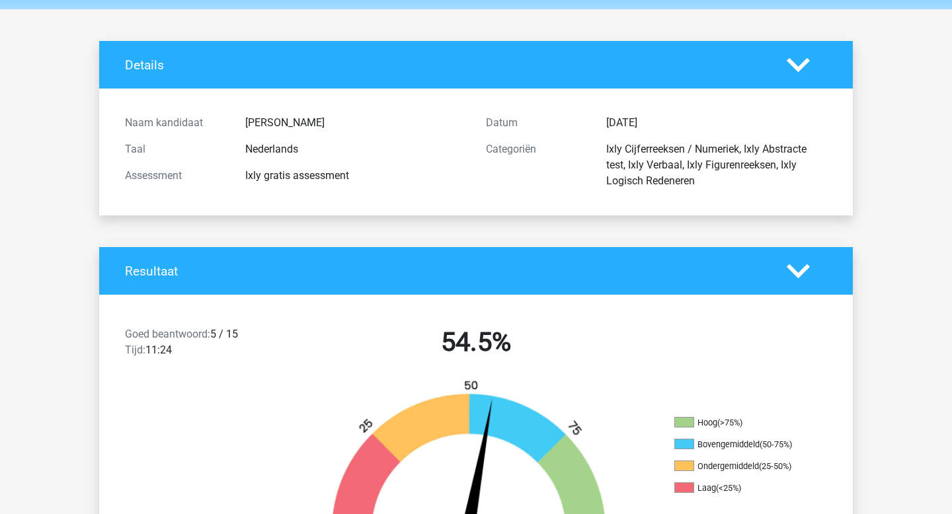
click at [795, 292] on div "Resultaat" at bounding box center [476, 271] width 754 height 48
click at [800, 264] on icon at bounding box center [798, 271] width 23 height 23
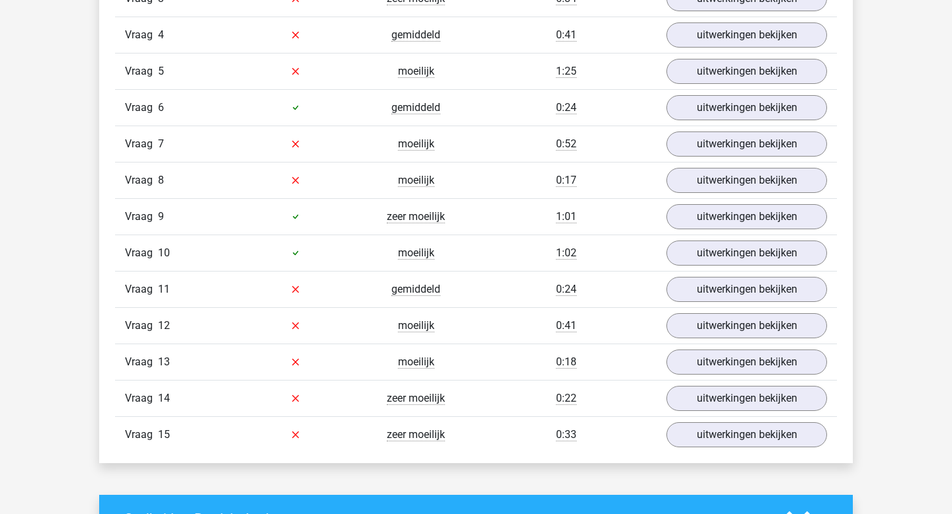
scroll to position [1257, 0]
